Goal: Task Accomplishment & Management: Use online tool/utility

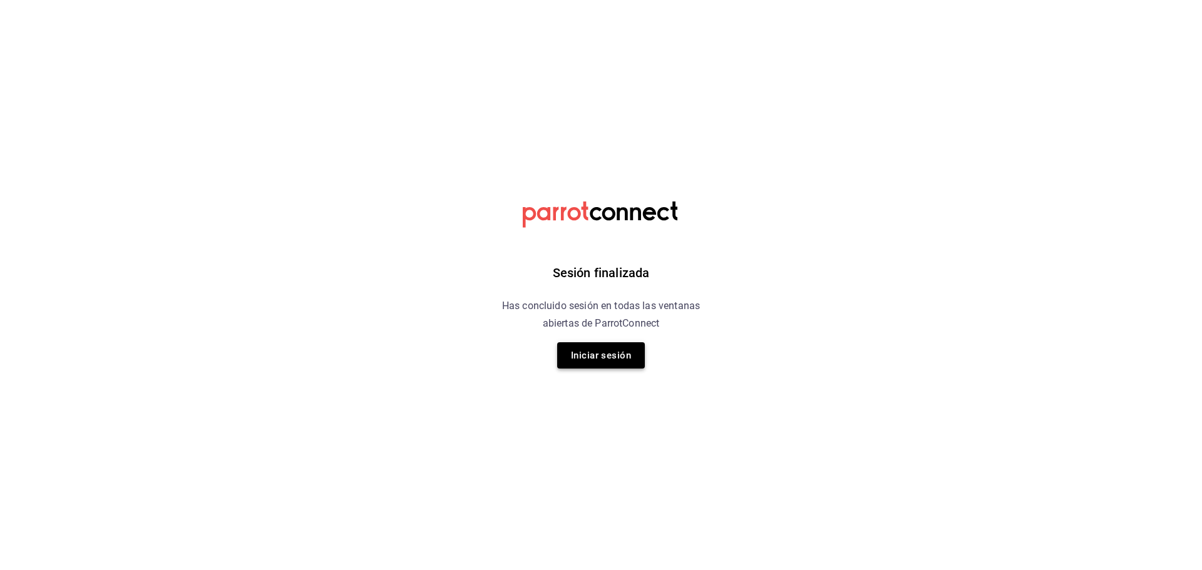
click at [606, 357] on button "Iniciar sesión" at bounding box center [601, 355] width 88 height 26
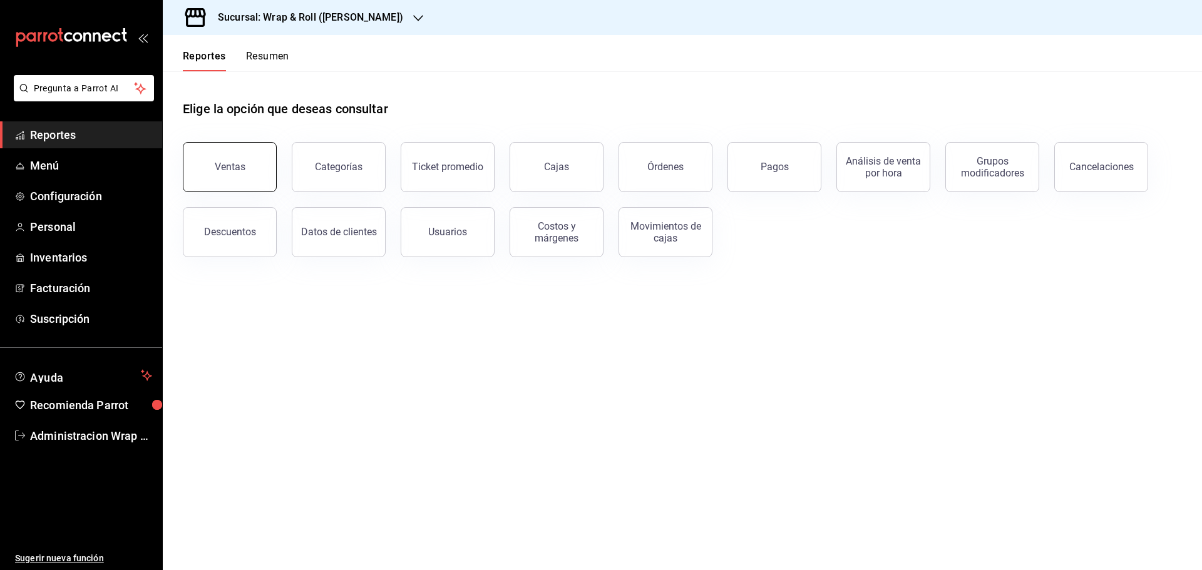
click at [229, 172] on div "Ventas" at bounding box center [230, 167] width 31 height 12
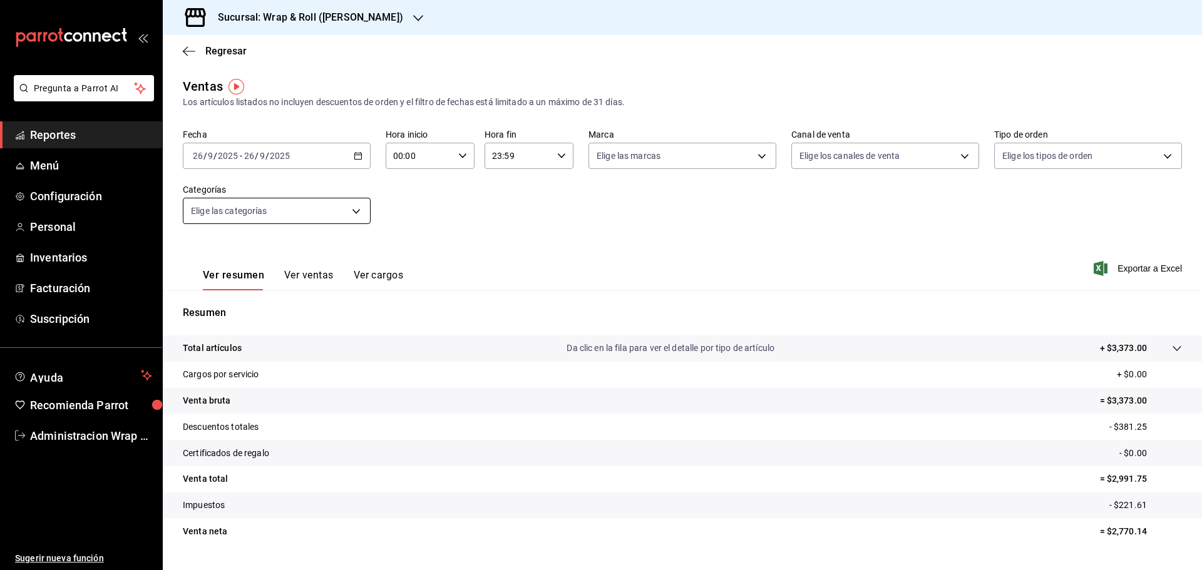
click at [354, 207] on body "Pregunta a Parrot AI Reportes Menú Configuración Personal Inventarios Facturaci…" at bounding box center [601, 285] width 1202 height 570
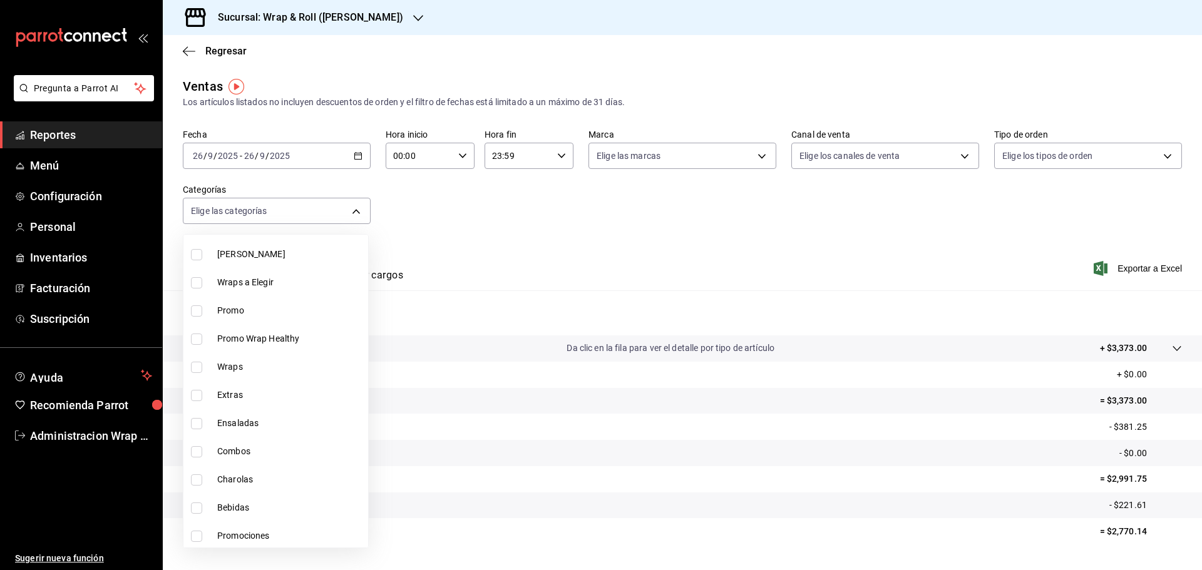
scroll to position [153, 0]
click at [191, 427] on li "Ensaladas" at bounding box center [275, 421] width 185 height 28
type input "ccca03ad-9d70-4408-be64-b041971ac6fe"
checkbox input "true"
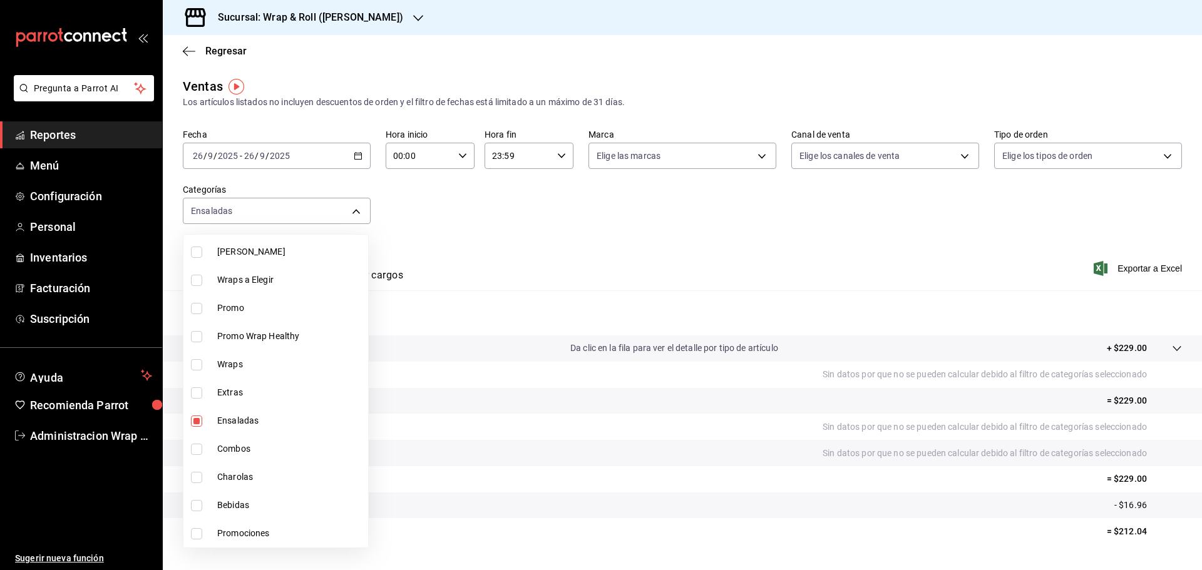
click at [250, 414] on span "Ensaladas" at bounding box center [290, 420] width 146 height 13
checkbox input "false"
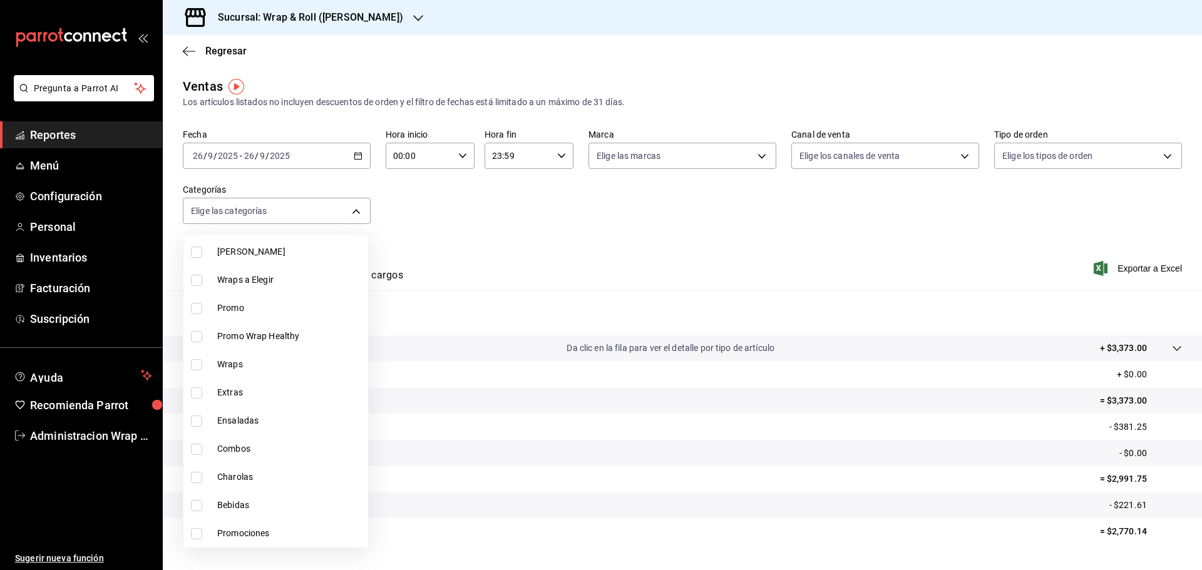
click at [250, 414] on span "Ensaladas" at bounding box center [290, 420] width 146 height 13
type input "ccca03ad-9d70-4408-be64-b041971ac6fe"
checkbox input "true"
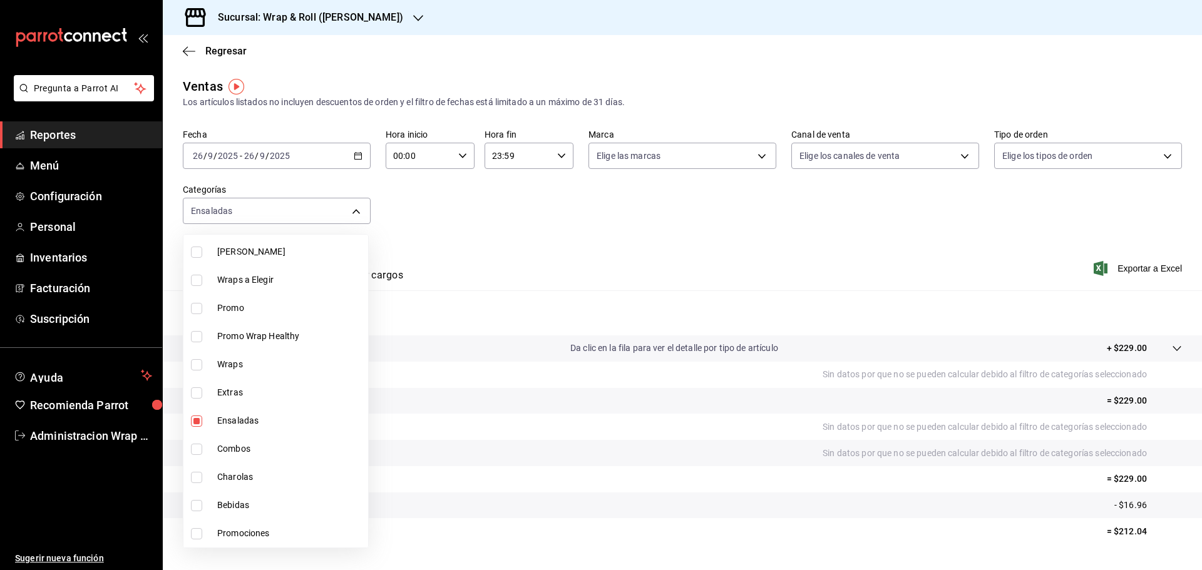
click at [619, 261] on div at bounding box center [601, 285] width 1202 height 570
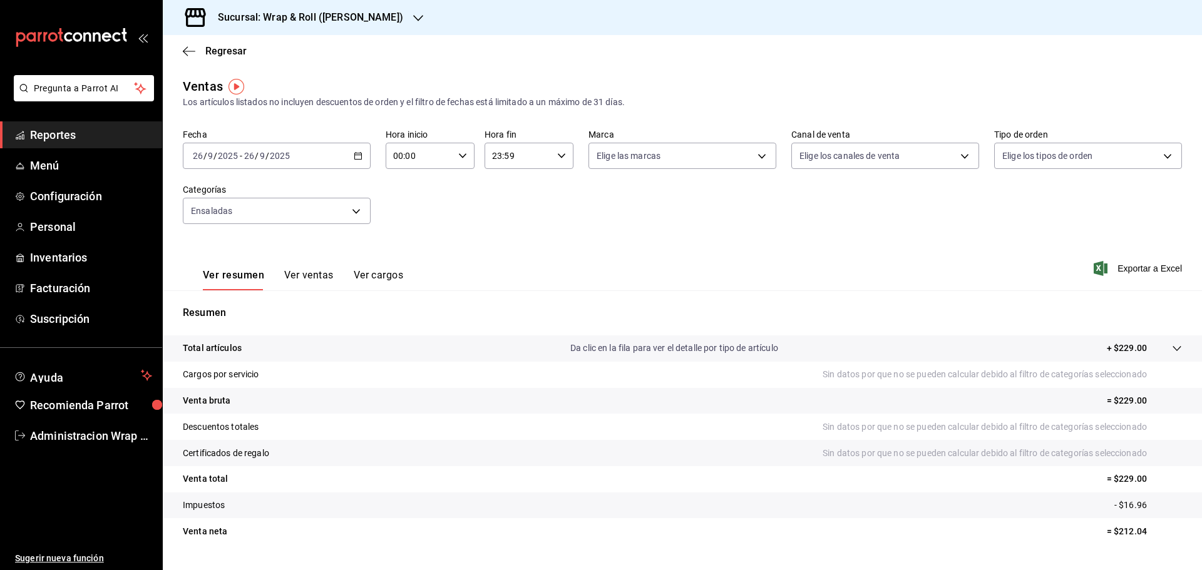
click at [318, 277] on button "Ver ventas" at bounding box center [308, 279] width 49 height 21
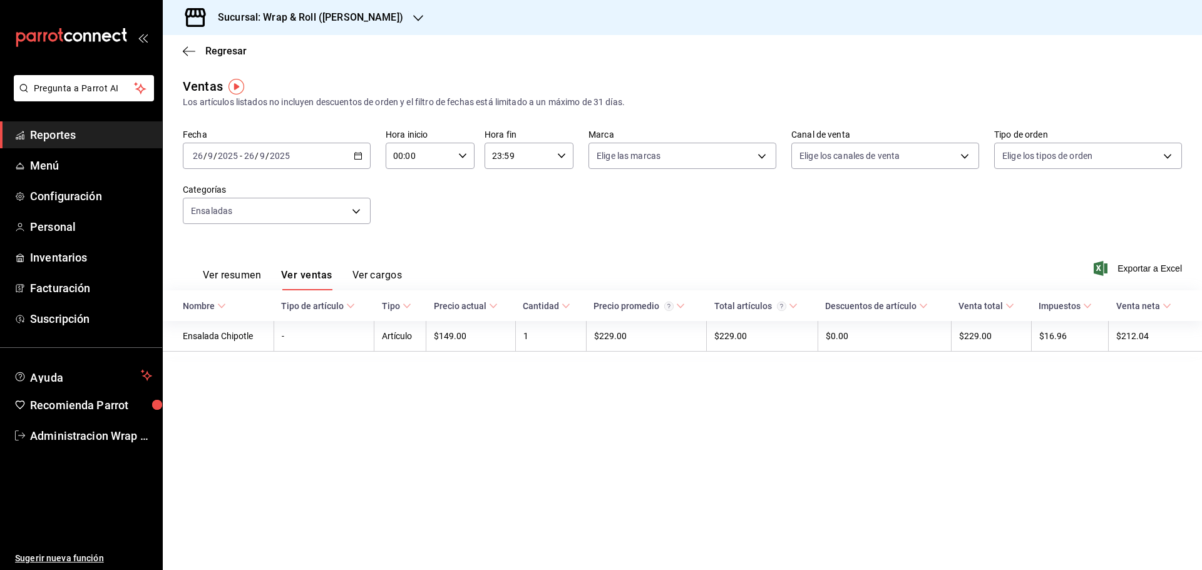
click at [361, 158] on \(Stroke\) "button" at bounding box center [358, 156] width 8 height 7
click at [234, 277] on span "Mes actual" at bounding box center [241, 278] width 97 height 13
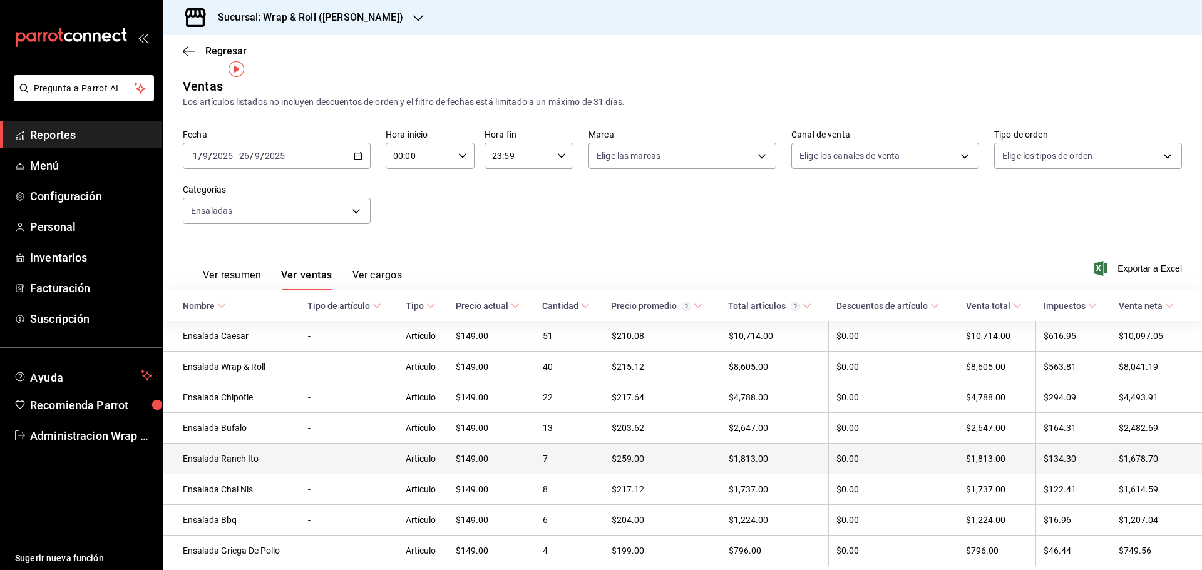
scroll to position [47, 0]
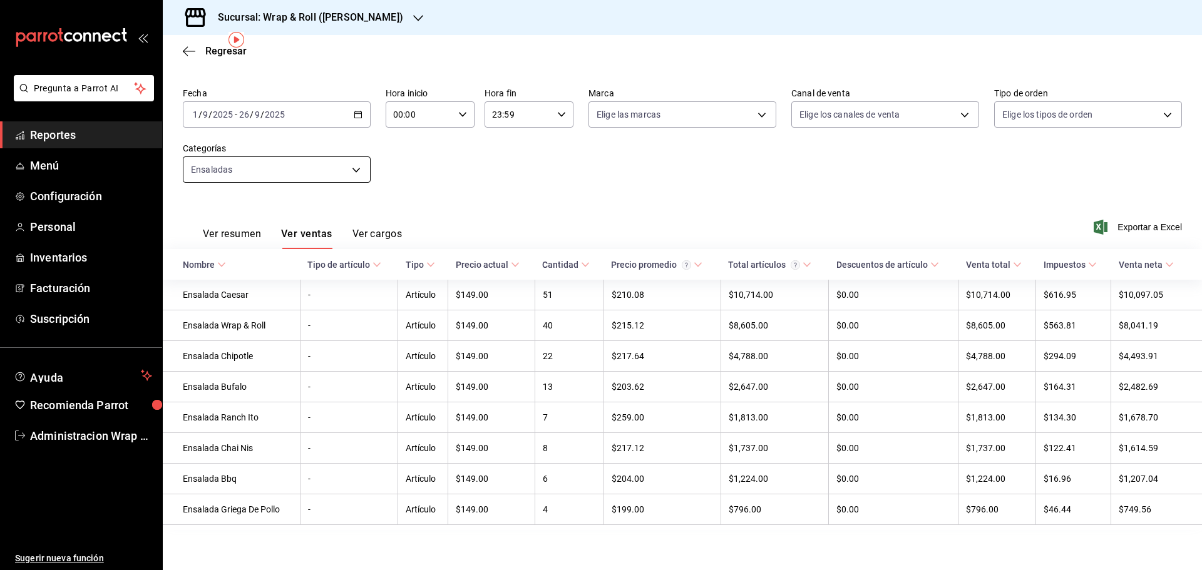
click at [354, 163] on body "Pregunta a Parrot AI Reportes Menú Configuración Personal Inventarios Facturaci…" at bounding box center [601, 285] width 1202 height 570
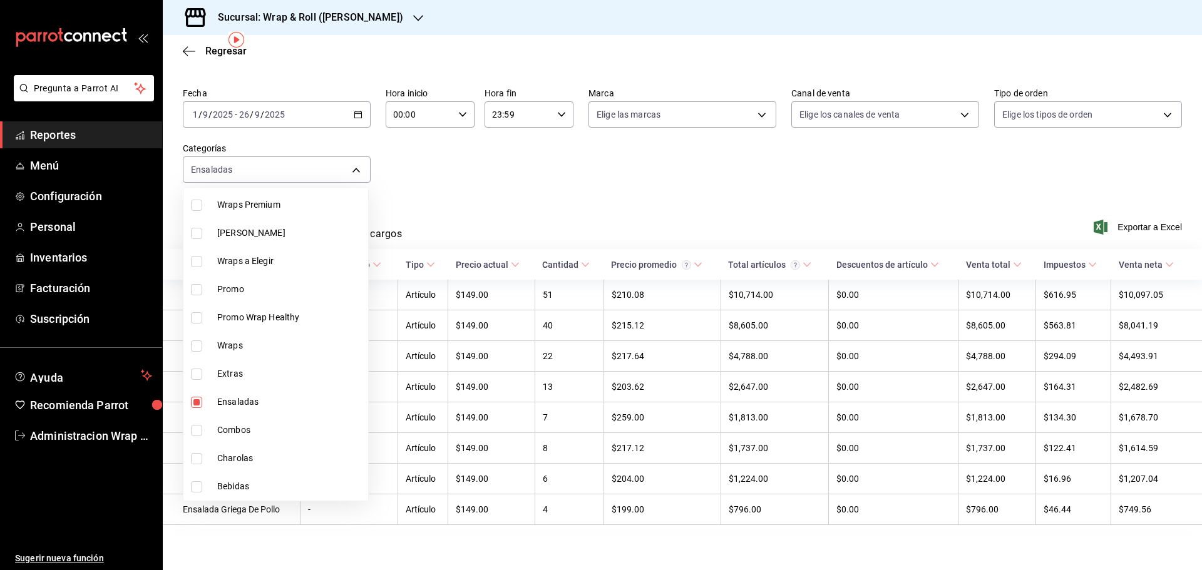
scroll to position [153, 0]
click at [202, 320] on label at bounding box center [199, 317] width 16 height 11
click at [202, 320] on input "checkbox" at bounding box center [196, 317] width 11 height 11
checkbox input "false"
type input "ccca03ad-9d70-4408-be64-b041971ac6fe"
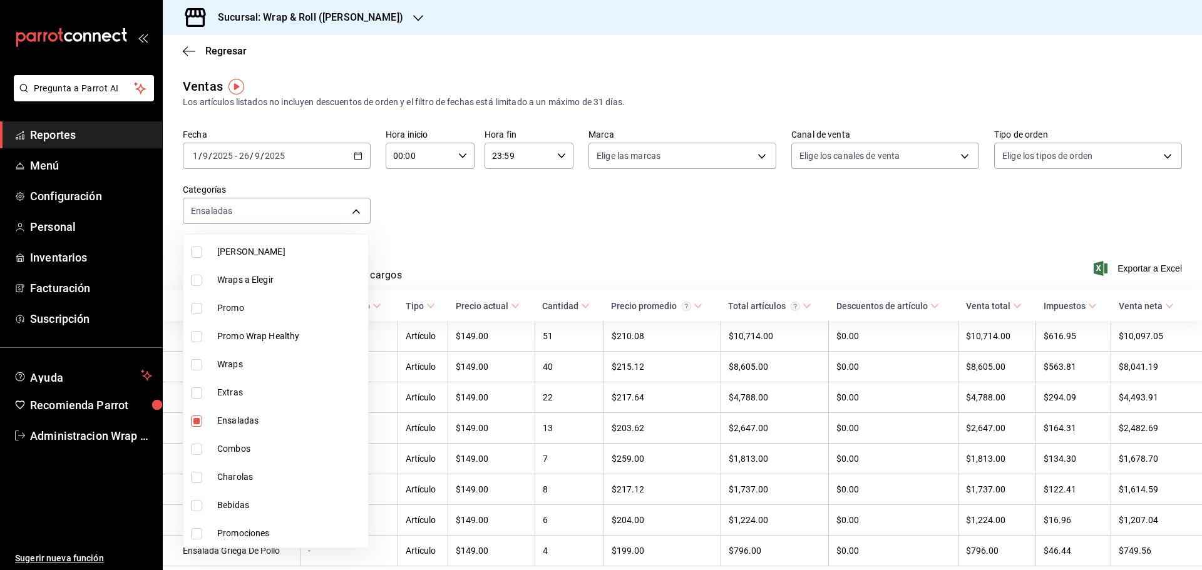
click at [359, 207] on div at bounding box center [601, 285] width 1202 height 570
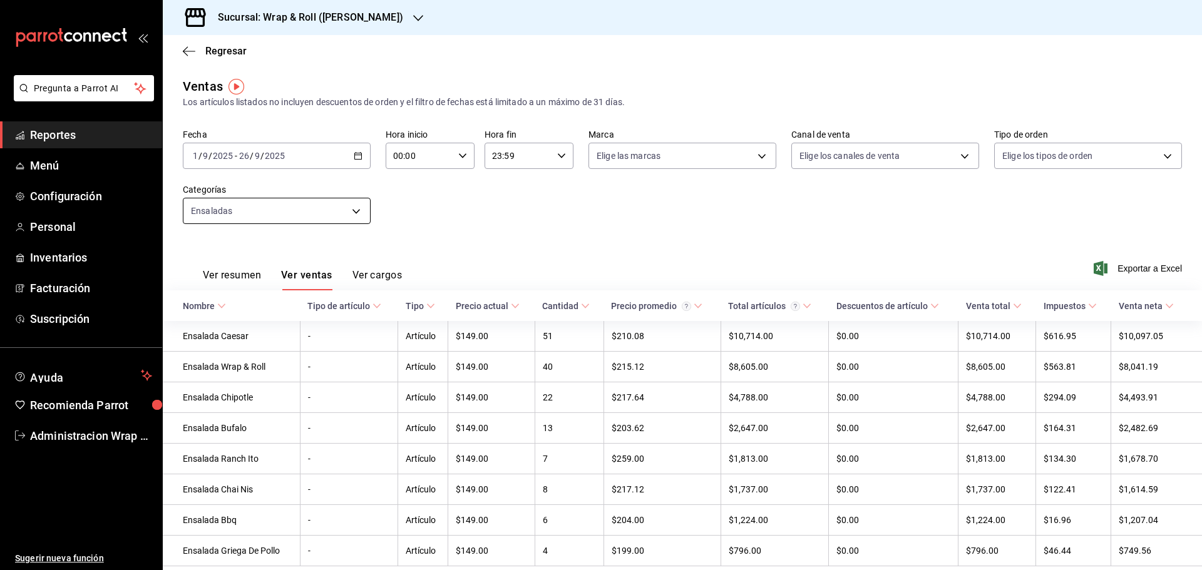
click at [354, 207] on body "Pregunta a Parrot AI Reportes Menú Configuración Personal Inventarios Facturaci…" at bounding box center [601, 285] width 1202 height 570
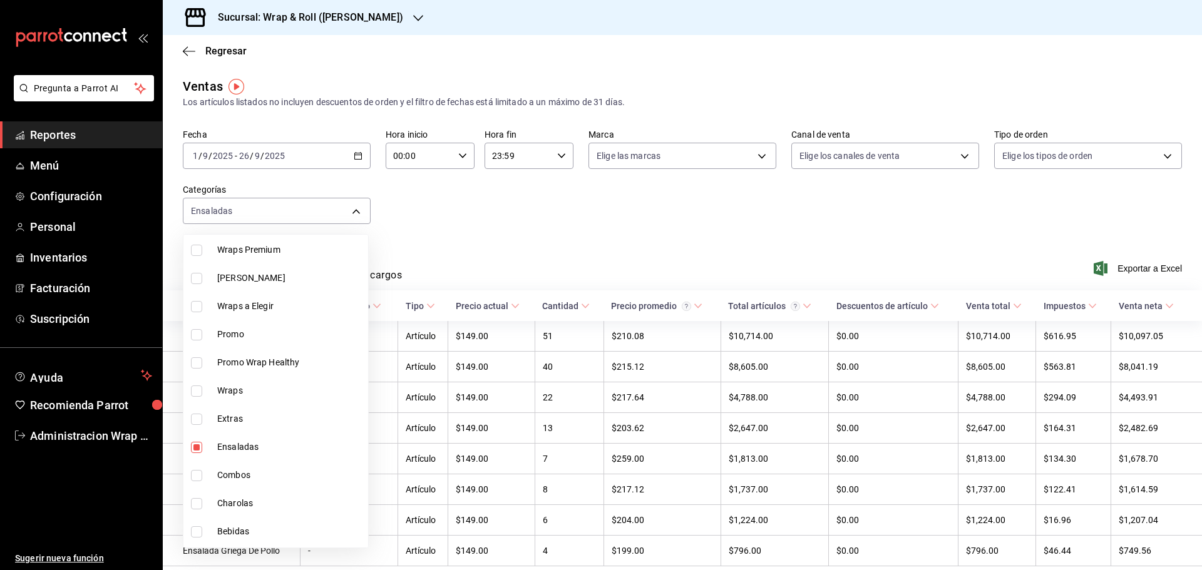
scroll to position [153, 0]
click at [198, 364] on input "checkbox" at bounding box center [196, 364] width 11 height 11
checkbox input "true"
type input "ccca03ad-9d70-4408-be64-b041971ac6fe,6e558711-380a-4f98-8aa3-a4c705e304a9"
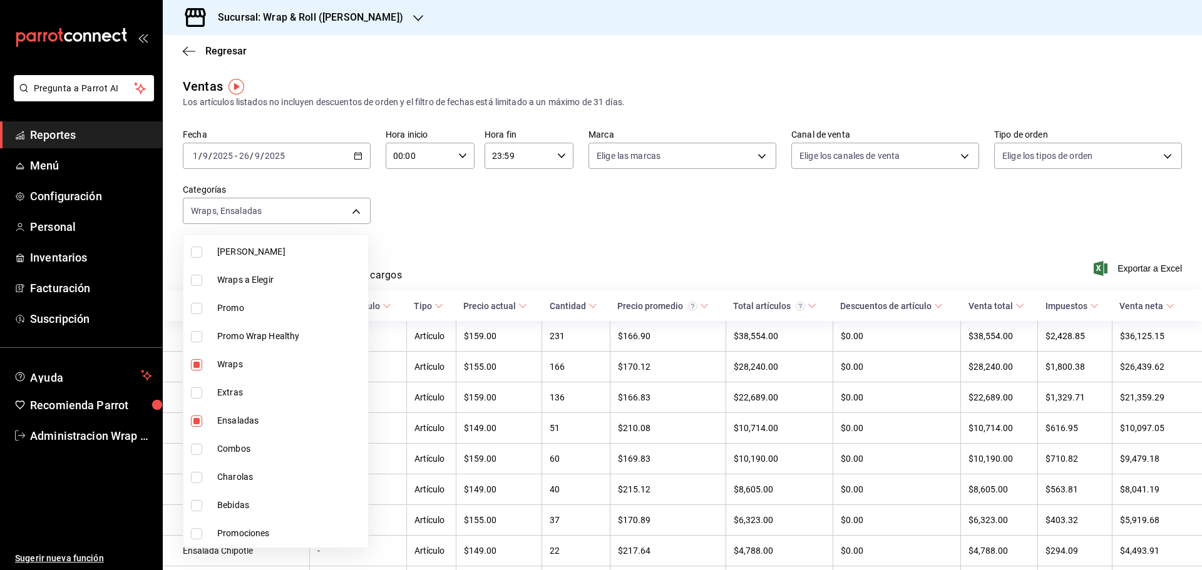
click at [554, 236] on div at bounding box center [601, 285] width 1202 height 570
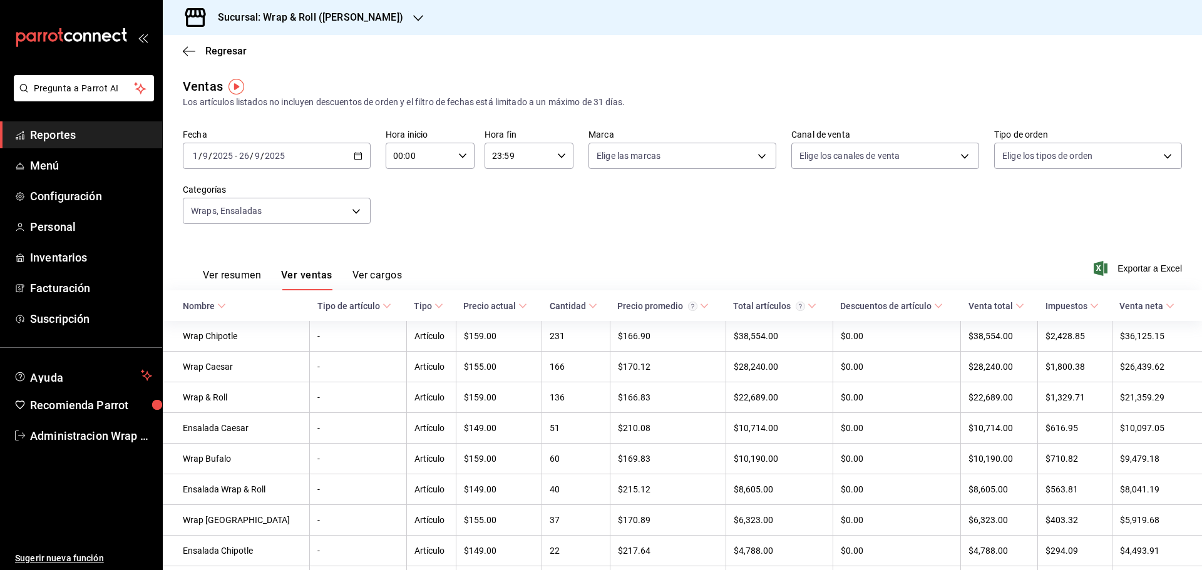
click at [356, 153] on icon "button" at bounding box center [358, 155] width 9 height 9
click at [234, 257] on li "Semana actual" at bounding box center [241, 250] width 117 height 28
click at [413, 16] on icon "button" at bounding box center [418, 18] width 10 height 10
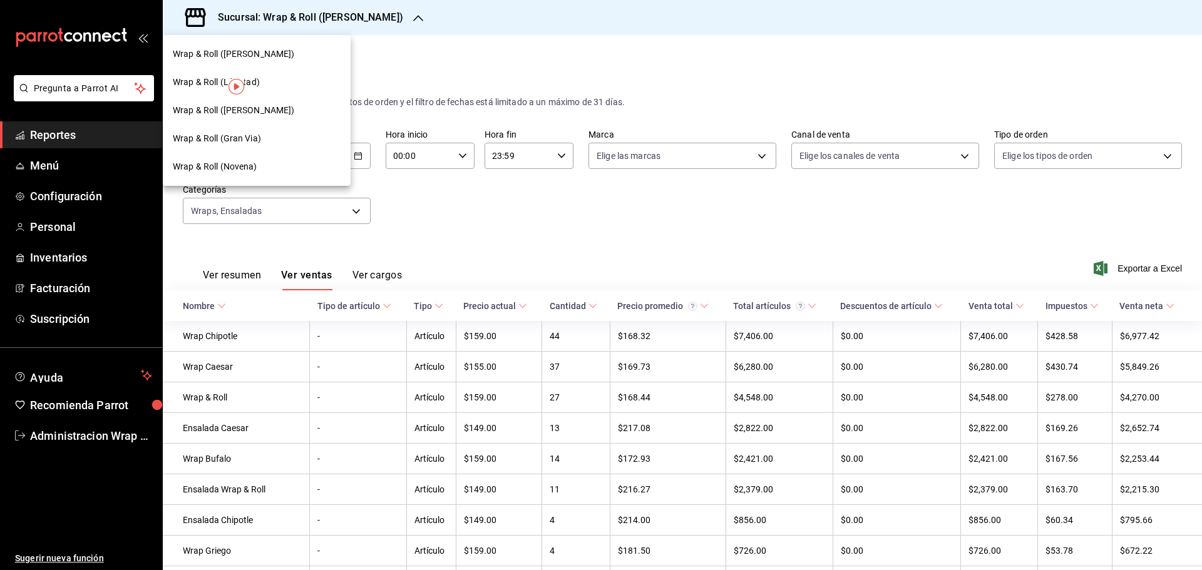
click at [229, 168] on span "Wrap & Roll (Novena)" at bounding box center [215, 166] width 84 height 13
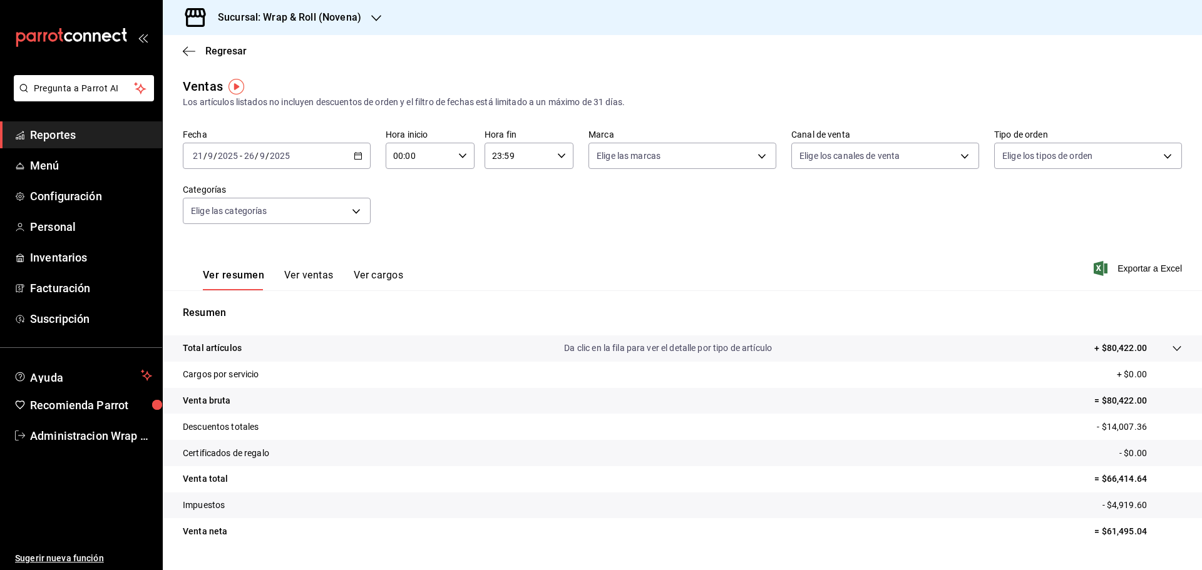
click at [314, 267] on div "Ver resumen Ver ventas Ver cargos" at bounding box center [293, 272] width 220 height 36
click at [314, 272] on button "Ver ventas" at bounding box center [308, 279] width 49 height 21
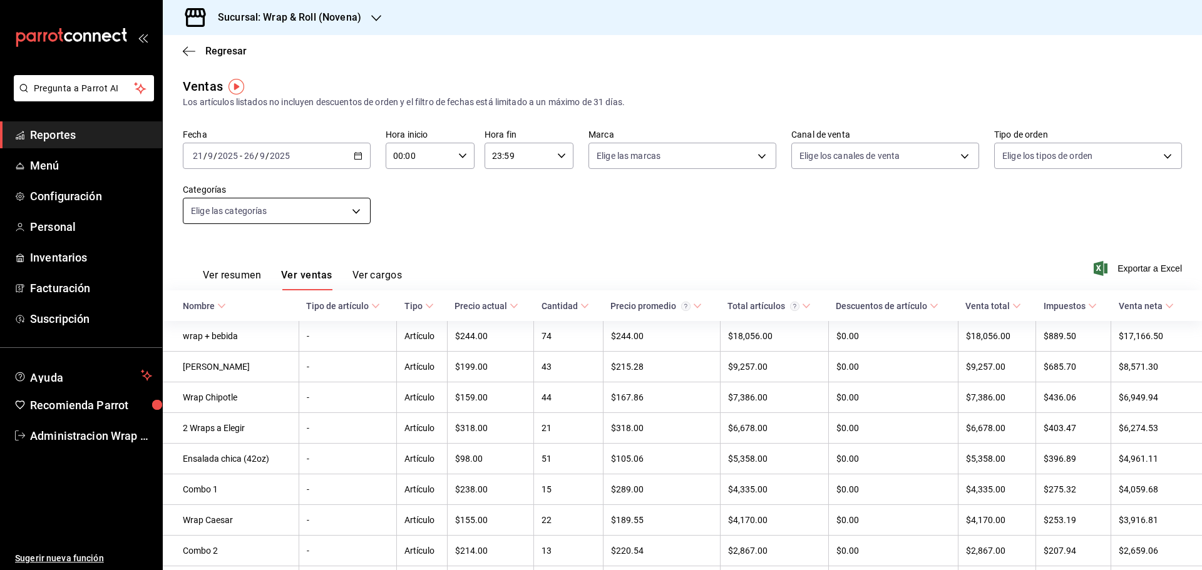
click at [344, 210] on body "Pregunta a Parrot AI Reportes Menú Configuración Personal Inventarios Facturaci…" at bounding box center [601, 285] width 1202 height 570
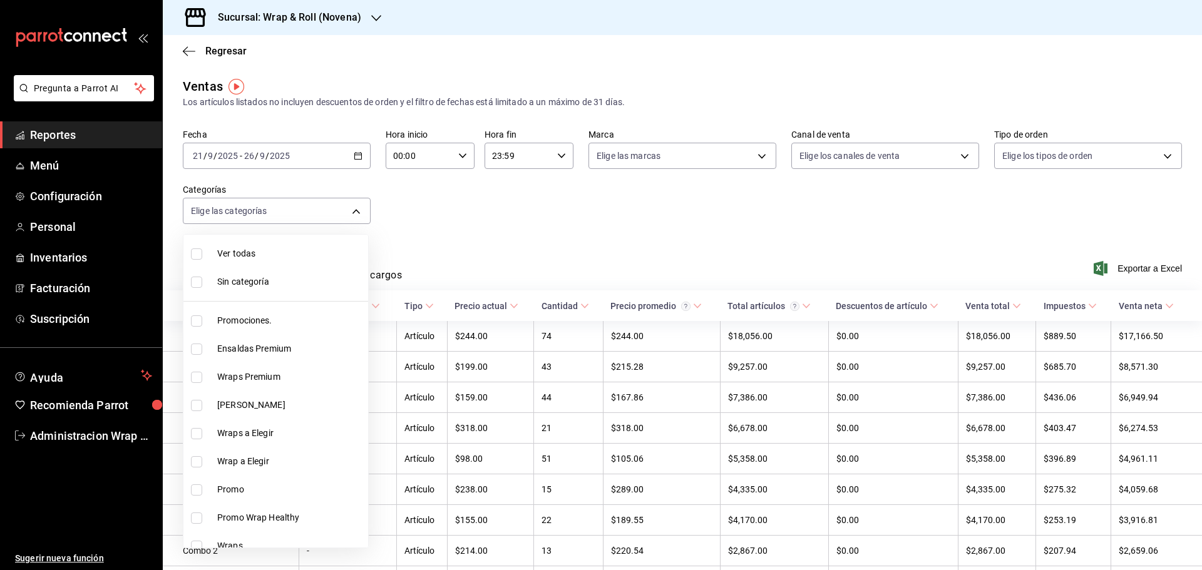
click at [195, 403] on input "checkbox" at bounding box center [196, 405] width 11 height 11
checkbox input "true"
type input "e2769906-a5db-4b3e-aae6-61c7b615f5e1"
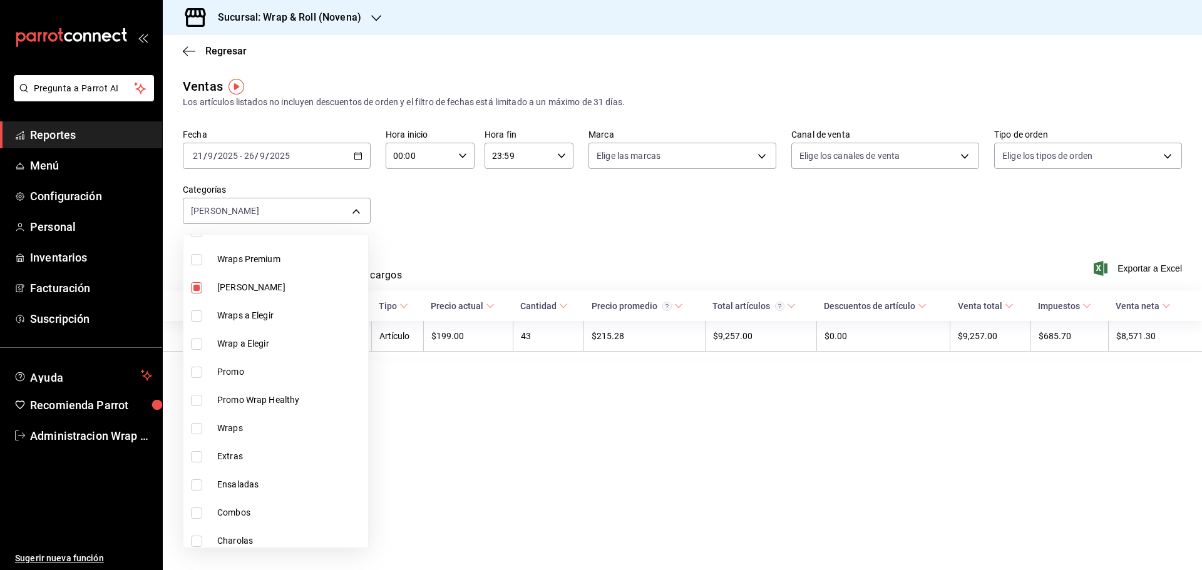
scroll to position [125, 0]
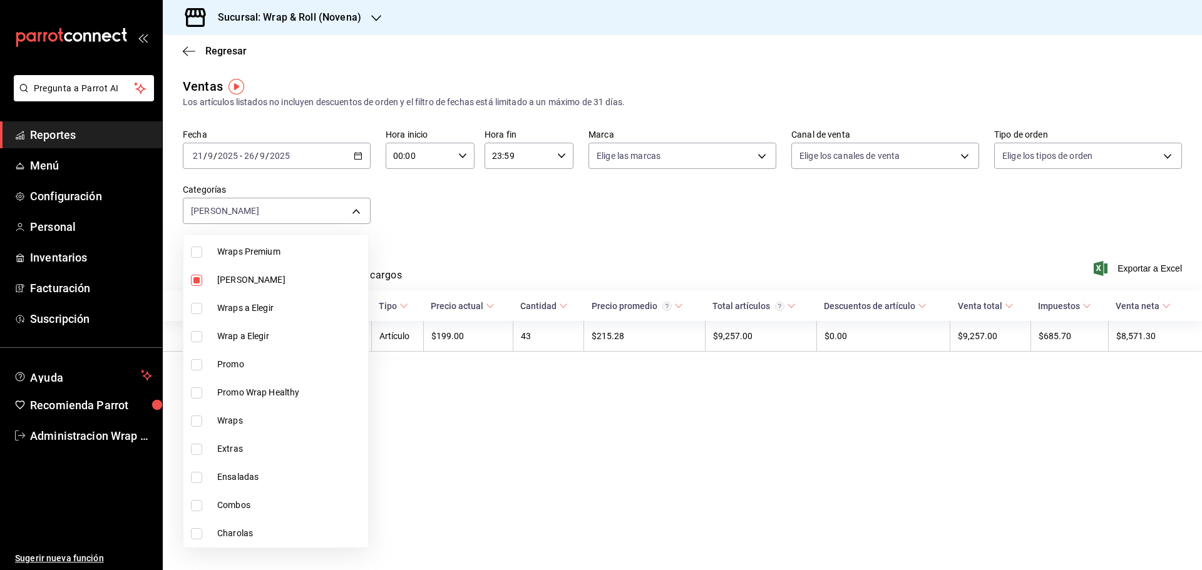
click at [195, 424] on input "checkbox" at bounding box center [196, 421] width 11 height 11
checkbox input "true"
type input "e2769906-a5db-4b3e-aae6-61c7b615f5e1,71998c83-6fa5-4a4b-8e52-5ca8e2204134"
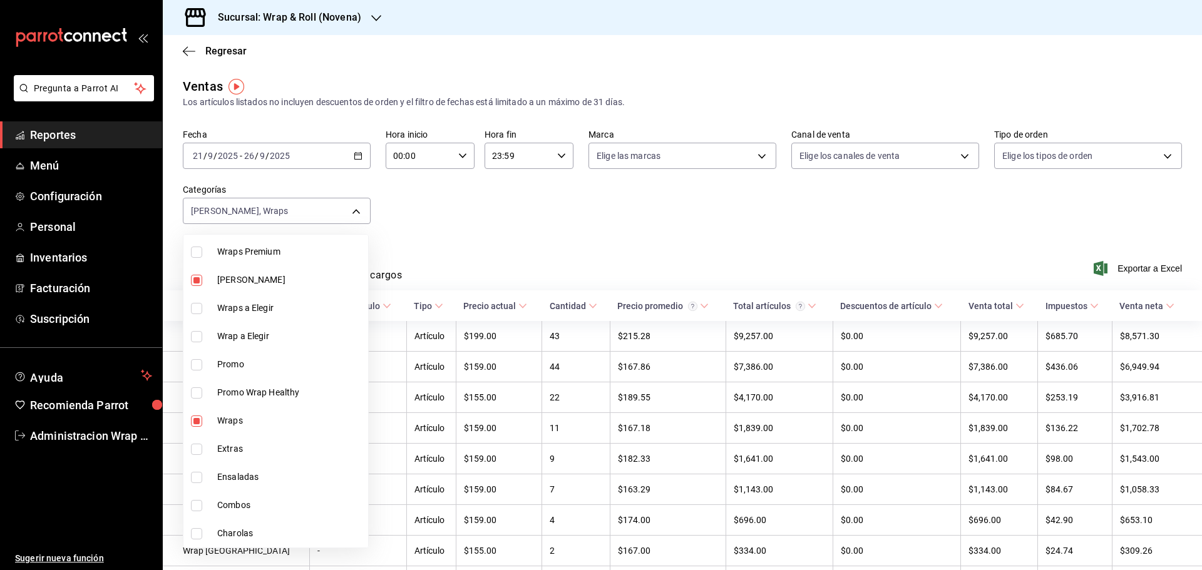
click at [194, 482] on input "checkbox" at bounding box center [196, 477] width 11 height 11
checkbox input "true"
type input "e2769906-a5db-4b3e-aae6-61c7b615f5e1,71998c83-6fa5-4a4b-8e52-5ca8e2204134,28902…"
click at [474, 211] on div at bounding box center [601, 285] width 1202 height 570
